Goal: Task Accomplishment & Management: Manage account settings

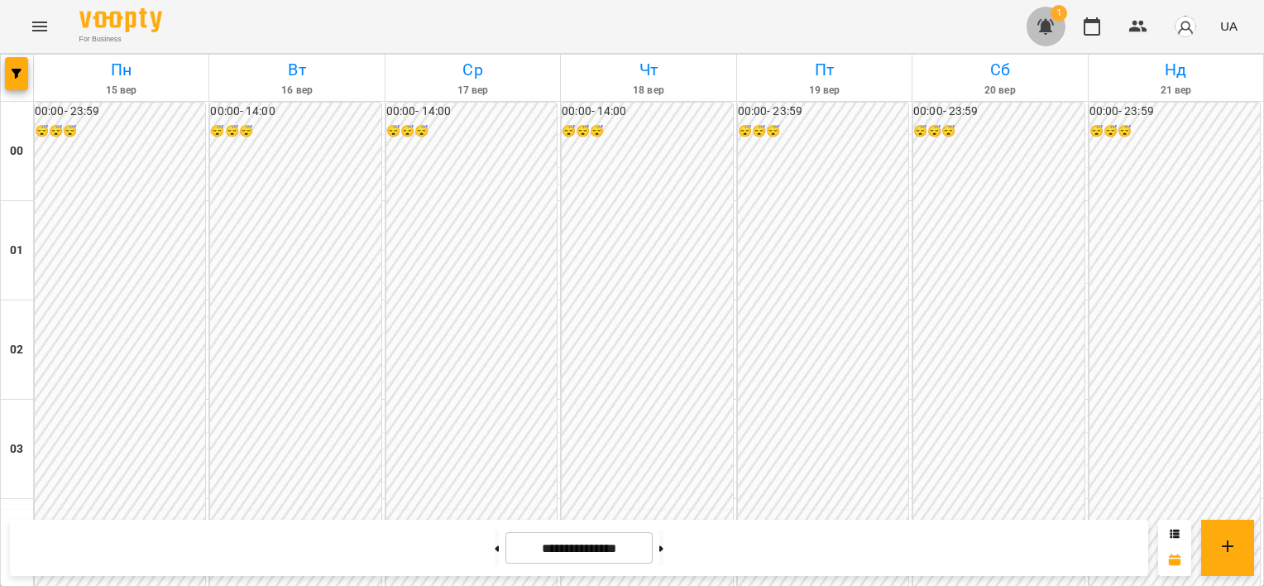
click at [1055, 27] on icon "button" at bounding box center [1046, 27] width 20 height 20
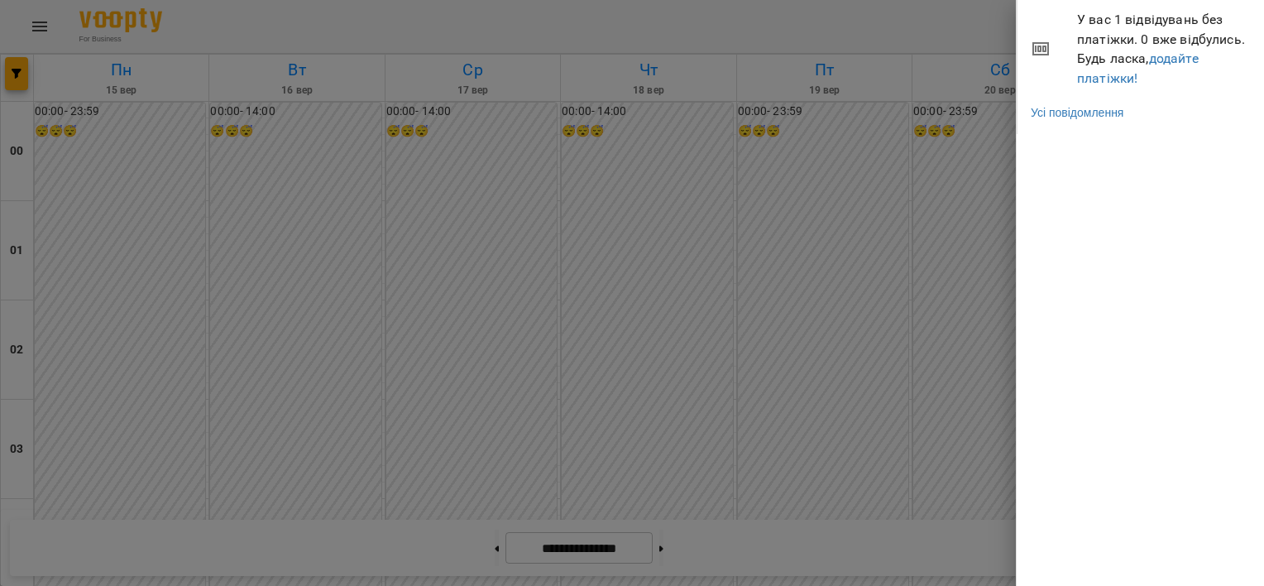
click at [790, 199] on div at bounding box center [632, 293] width 1264 height 586
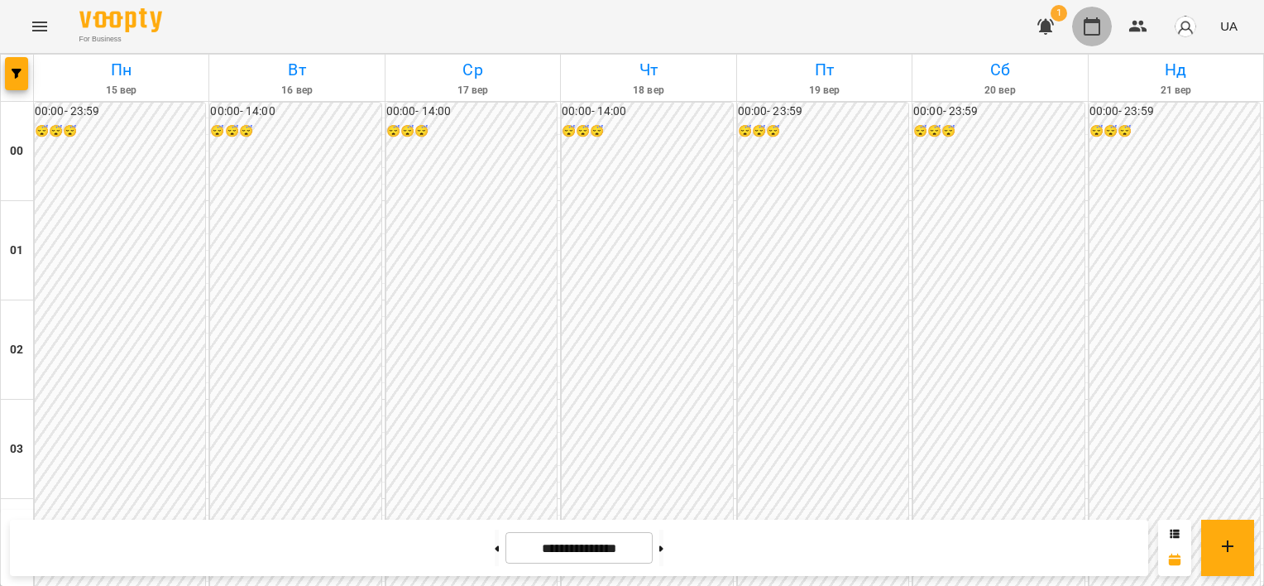
click at [1079, 25] on button "button" at bounding box center [1092, 27] width 40 height 40
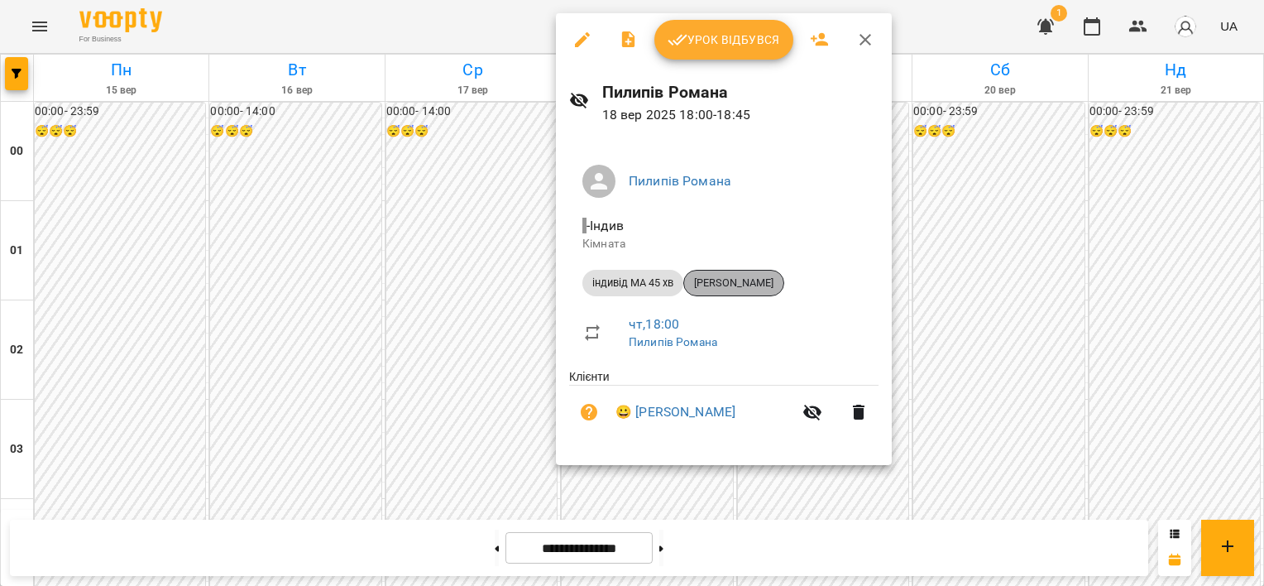
click at [713, 286] on span "[PERSON_NAME]" at bounding box center [733, 282] width 99 height 15
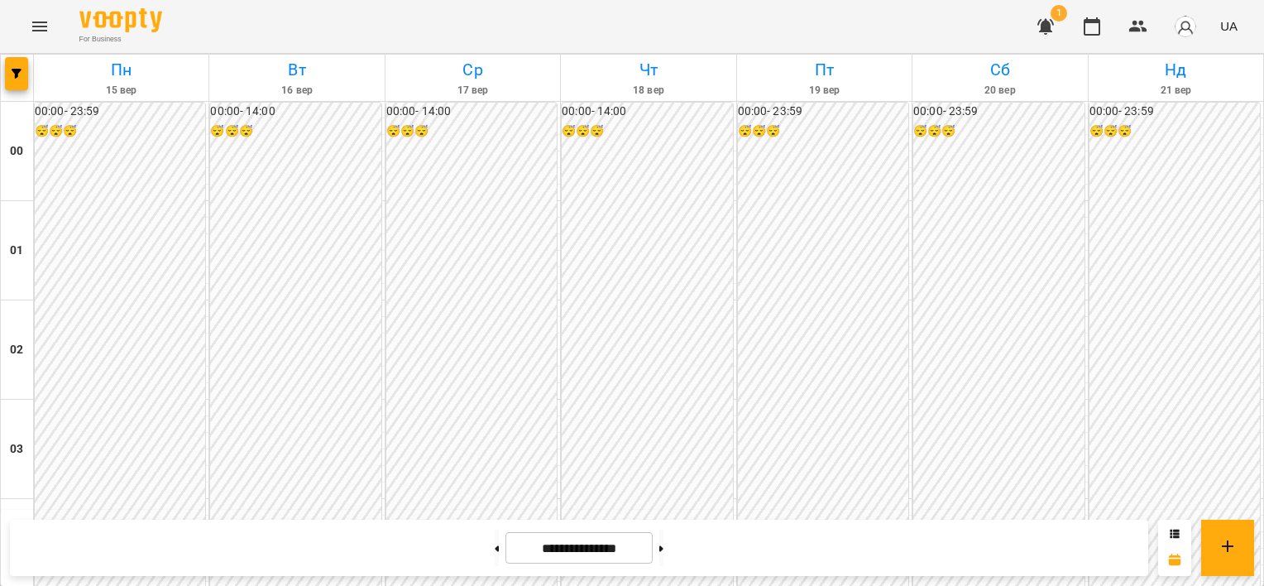
scroll to position [1641, 0]
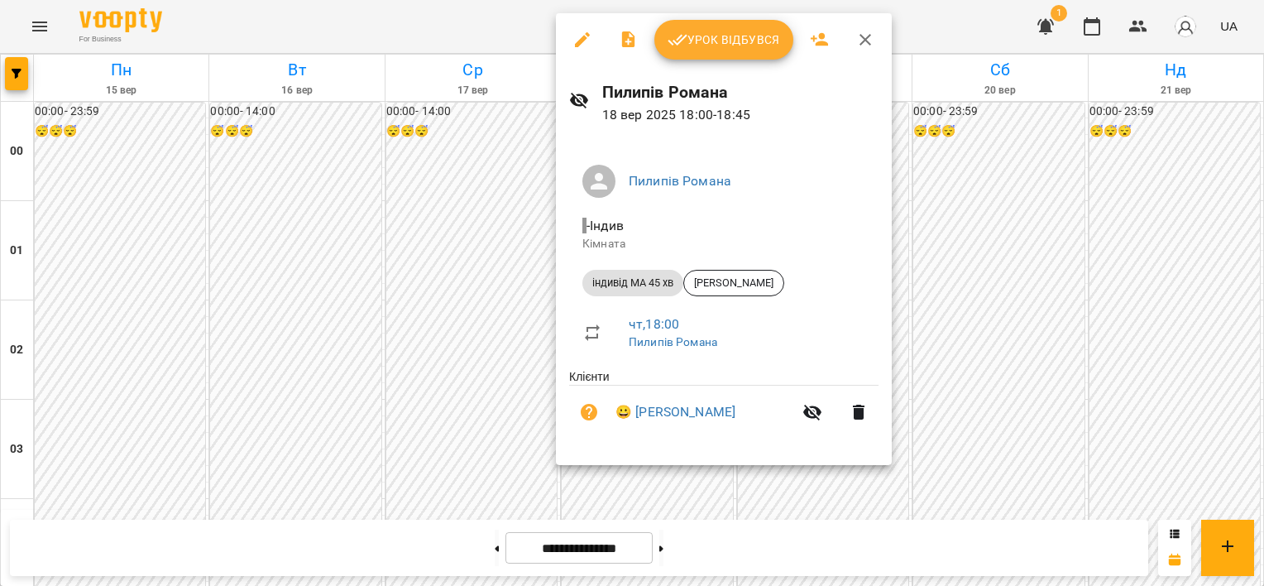
click at [946, 249] on div at bounding box center [632, 293] width 1264 height 586
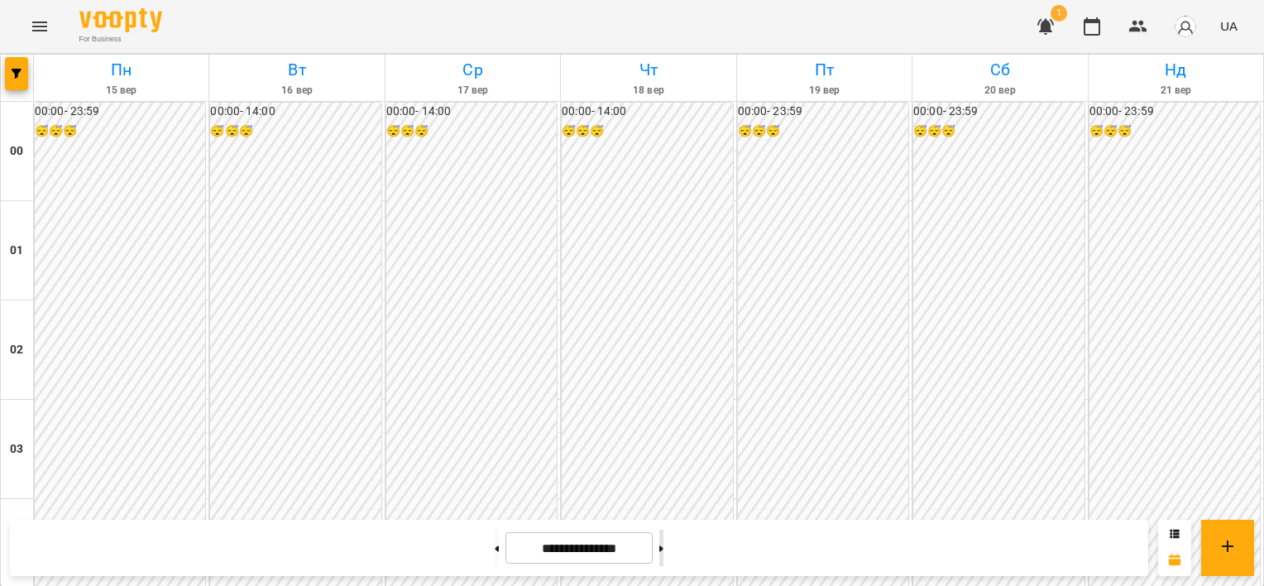
click at [663, 544] on button at bounding box center [661, 547] width 4 height 36
click at [663, 548] on icon at bounding box center [661, 548] width 4 height 7
click at [663, 548] on button at bounding box center [661, 547] width 4 height 36
type input "**********"
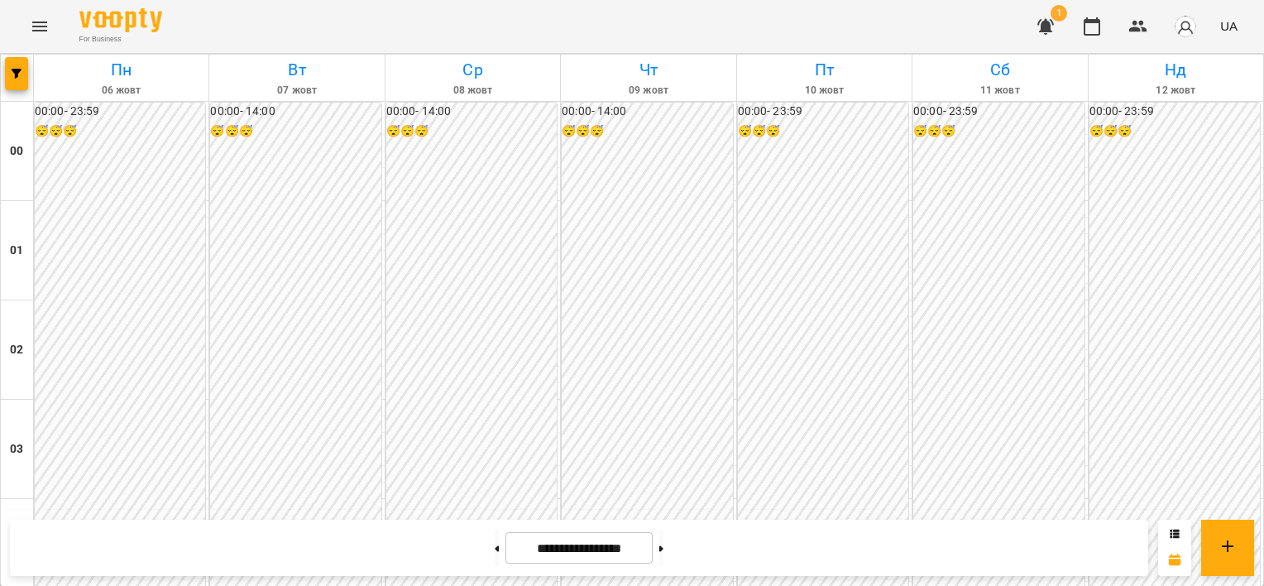
scroll to position [1972, 0]
drag, startPoint x: 467, startPoint y: 563, endPoint x: 476, endPoint y: 562, distance: 8.3
click at [495, 563] on button at bounding box center [497, 547] width 4 height 36
click at [495, 553] on button at bounding box center [497, 547] width 4 height 36
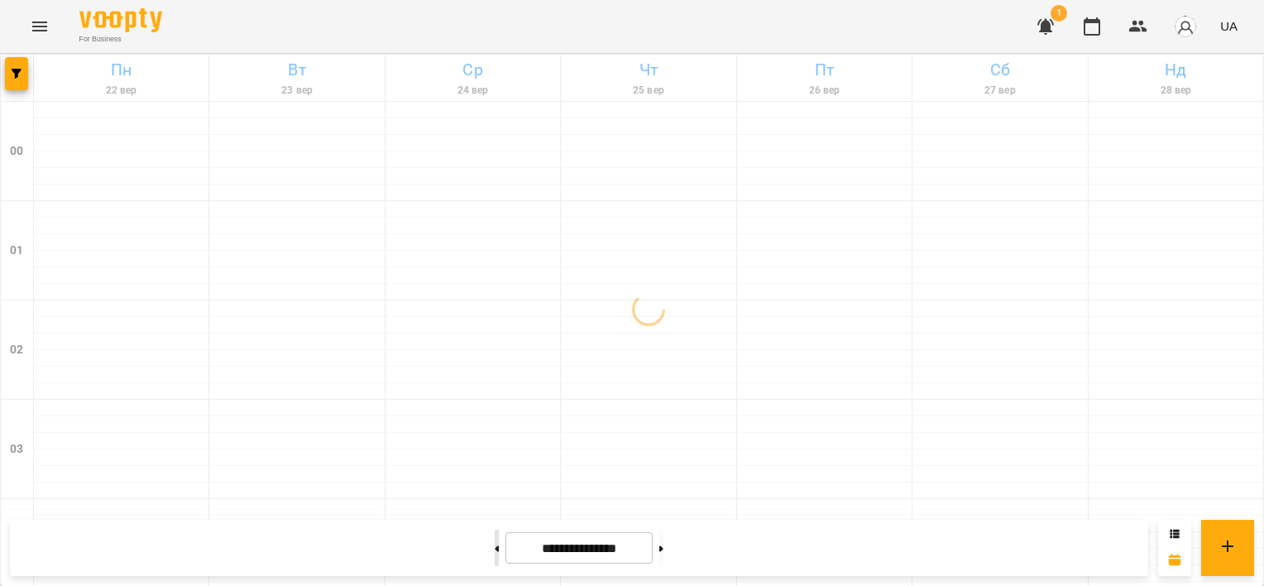
click at [495, 549] on button at bounding box center [497, 547] width 4 height 36
type input "**********"
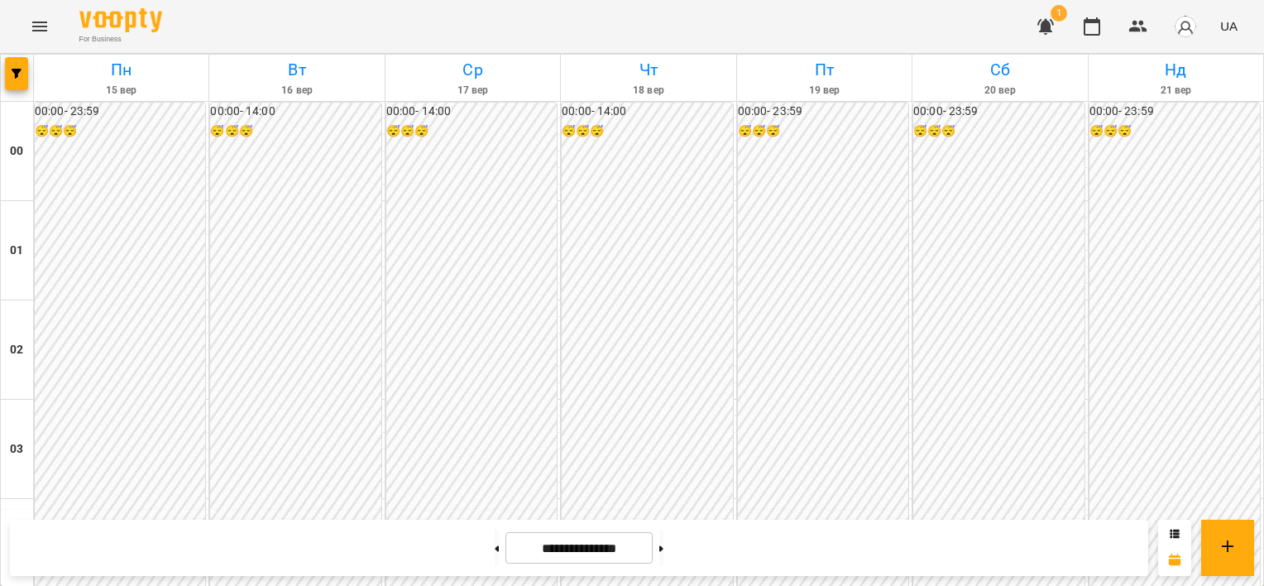
scroll to position [1559, 0]
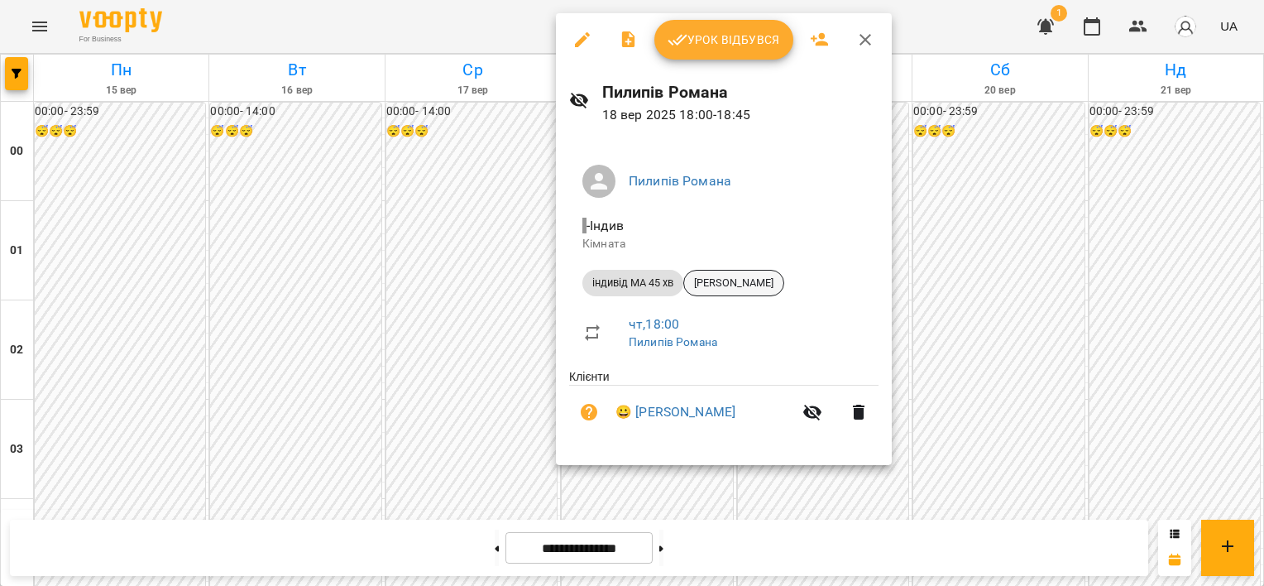
click at [714, 285] on span "[PERSON_NAME]" at bounding box center [733, 282] width 99 height 15
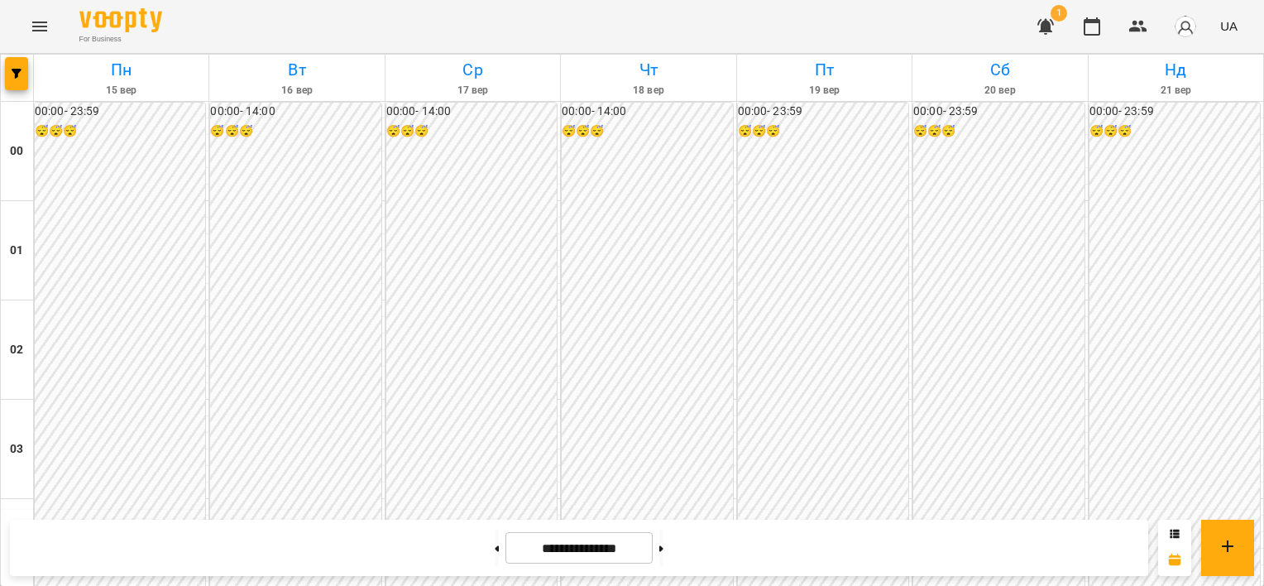
scroll to position [1654, 0]
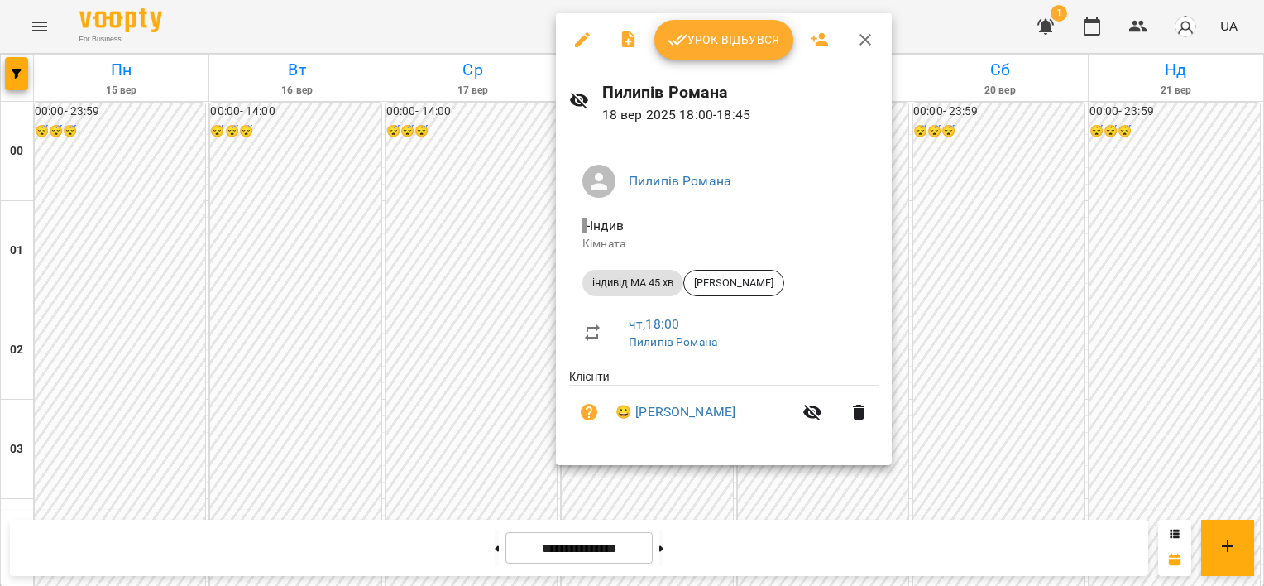
click at [955, 254] on div at bounding box center [632, 293] width 1264 height 586
